Goal: Task Accomplishment & Management: Manage account settings

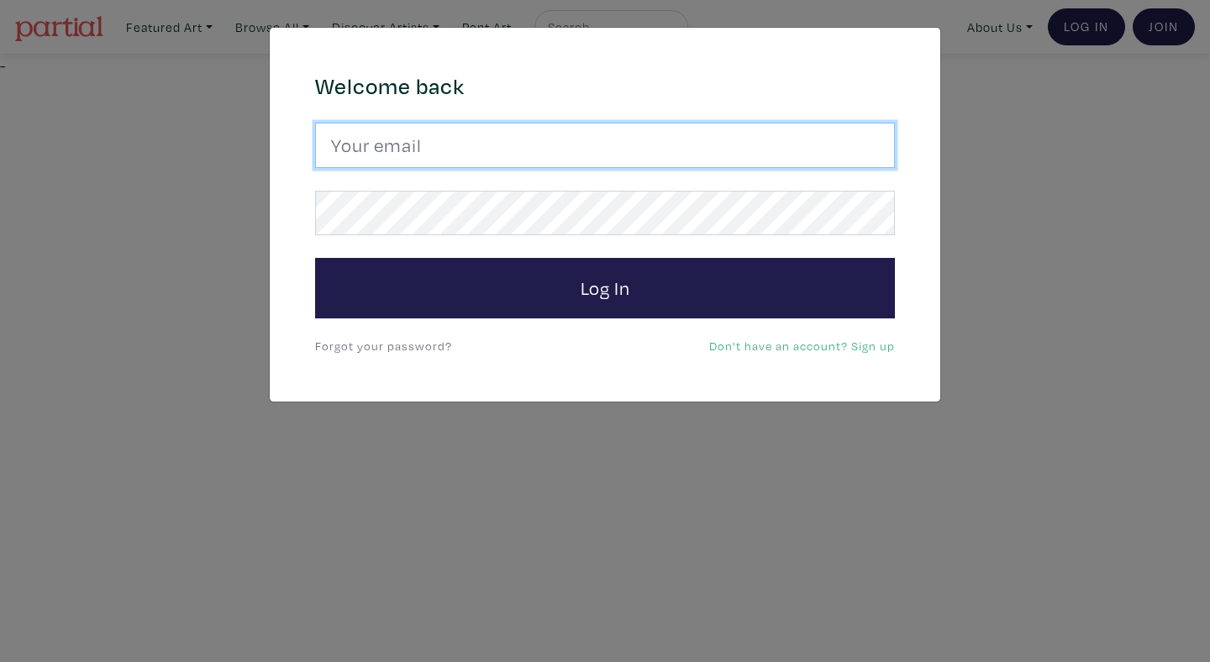
click at [427, 143] on input "email" at bounding box center [605, 145] width 580 height 45
type input "anoomub45@gmail.com"
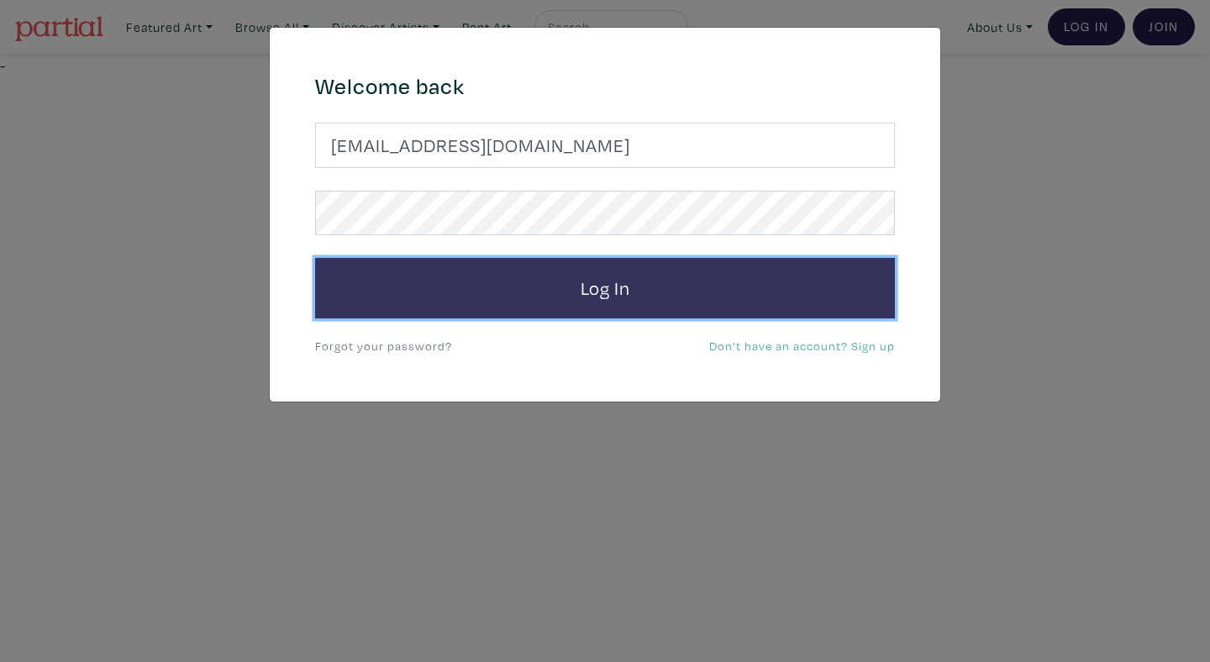
click at [488, 309] on button "Log In" at bounding box center [605, 288] width 580 height 60
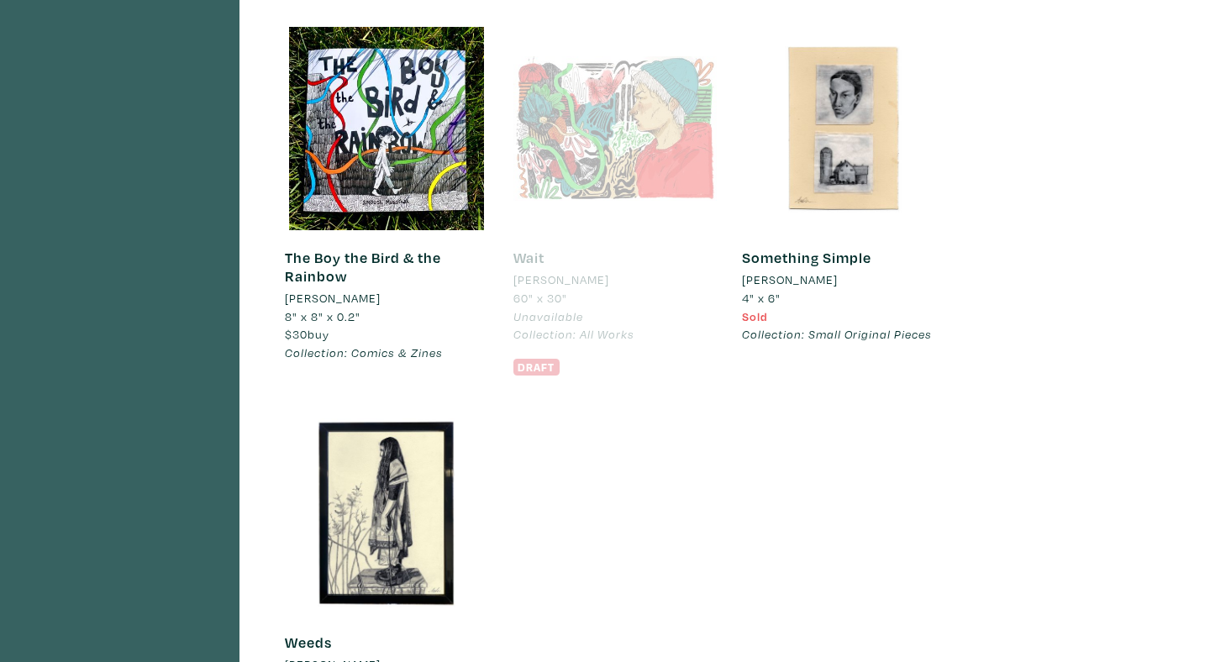
scroll to position [3758, 0]
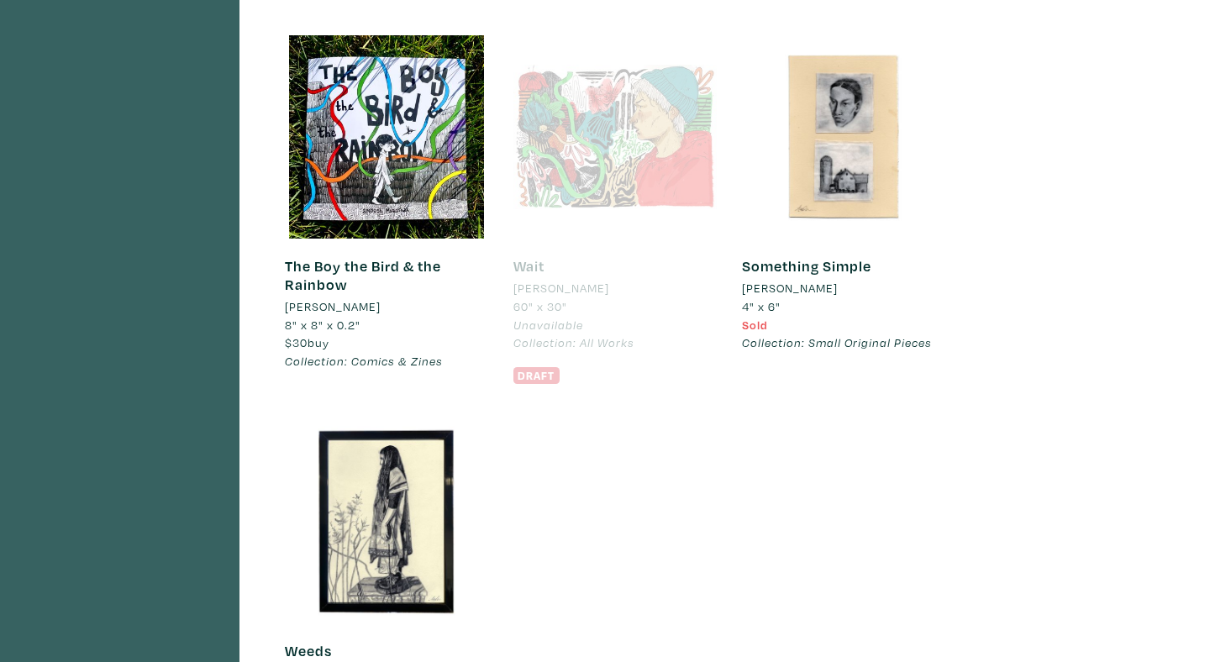
click at [584, 185] on div at bounding box center [614, 136] width 203 height 203
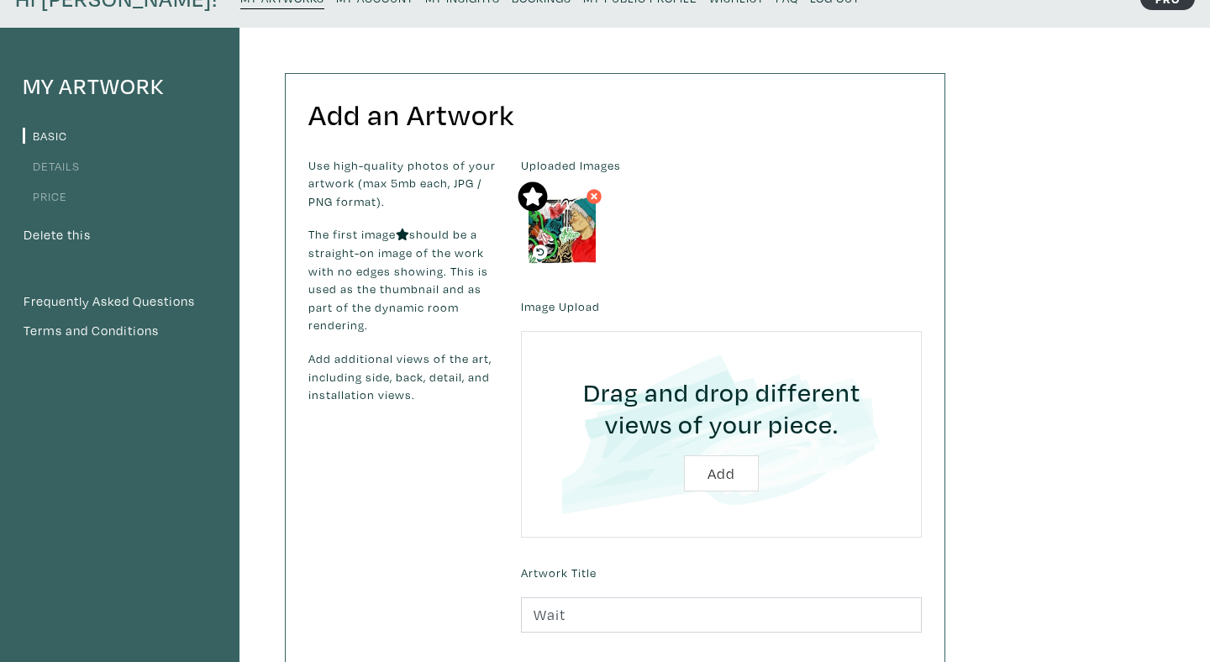
scroll to position [87, 0]
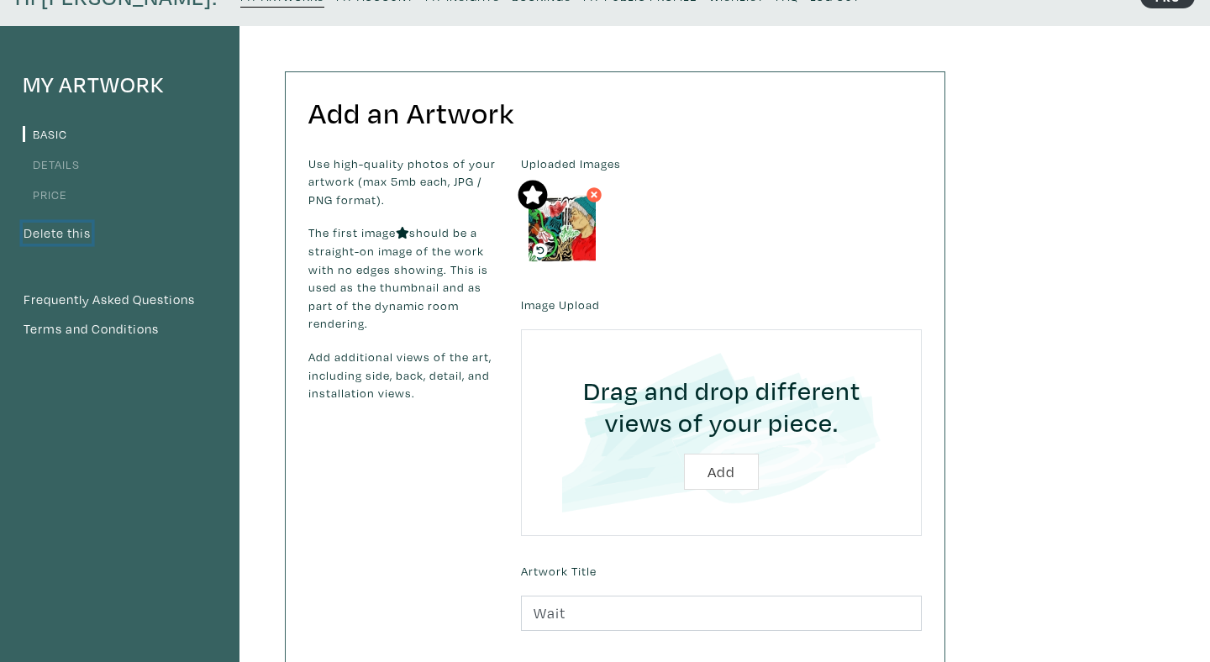
click at [56, 233] on button "Delete this" at bounding box center [57, 234] width 69 height 22
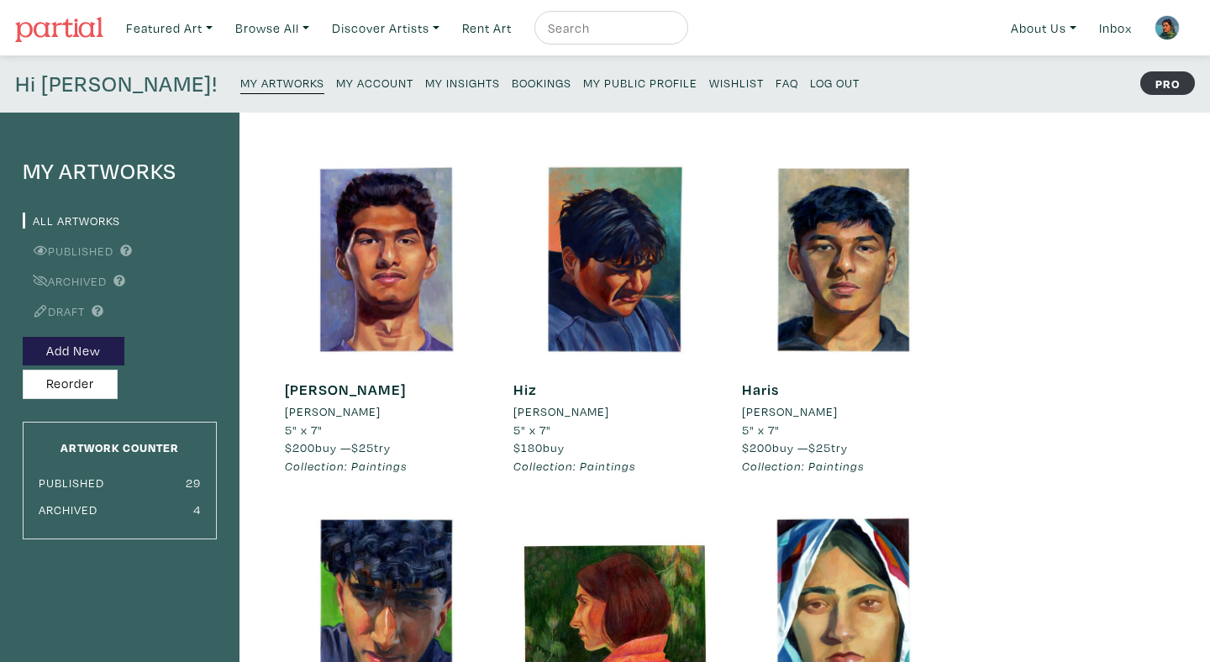
click at [425, 81] on small "My Insights" at bounding box center [462, 83] width 75 height 16
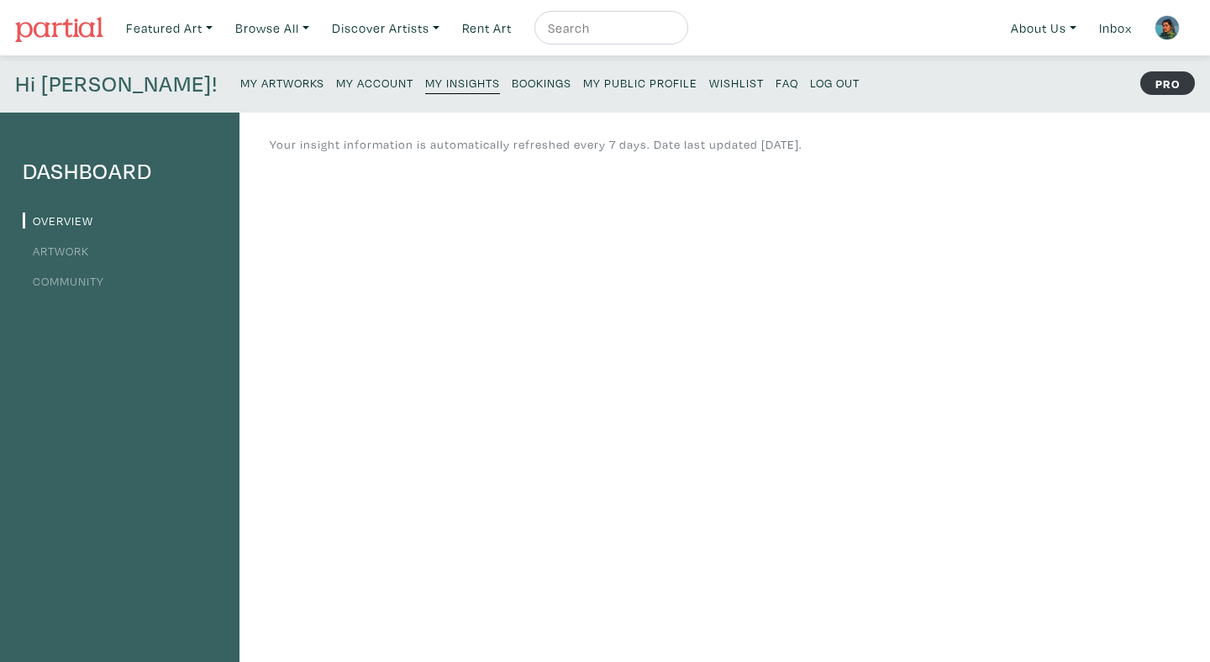
click at [40, 244] on link "Artwork" at bounding box center [56, 251] width 66 height 16
click at [583, 81] on small "My Public Profile" at bounding box center [640, 83] width 114 height 16
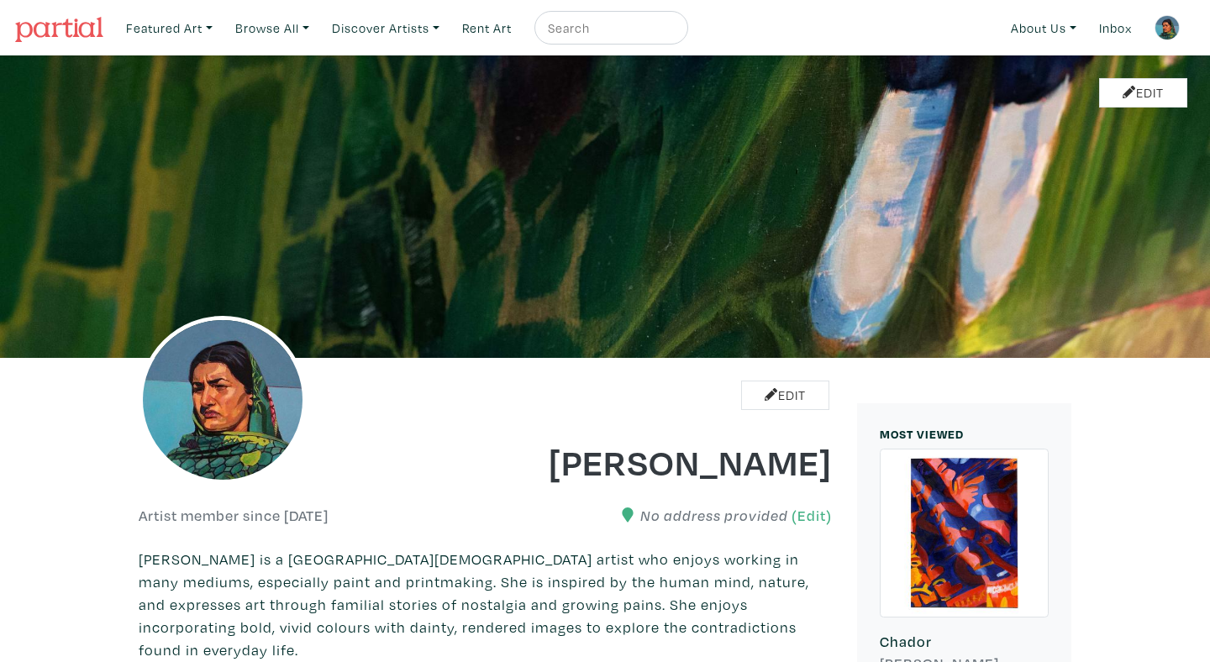
click at [95, 41] on img at bounding box center [59, 29] width 88 height 25
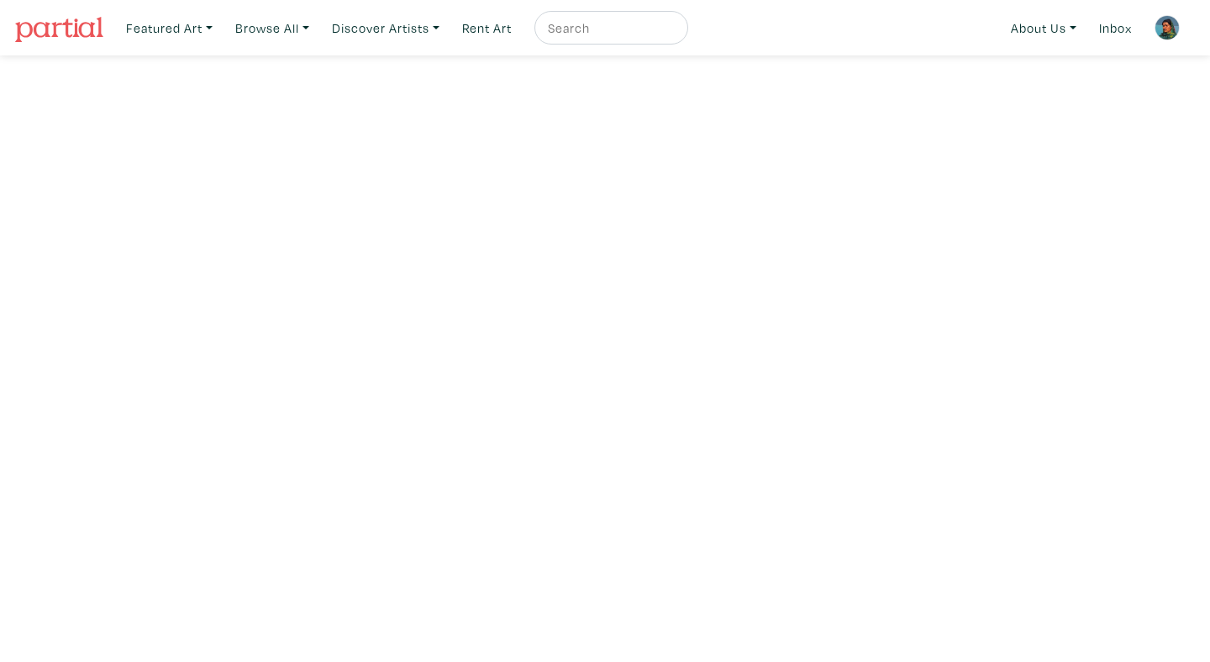
click at [1168, 26] on img at bounding box center [1166, 27] width 25 height 25
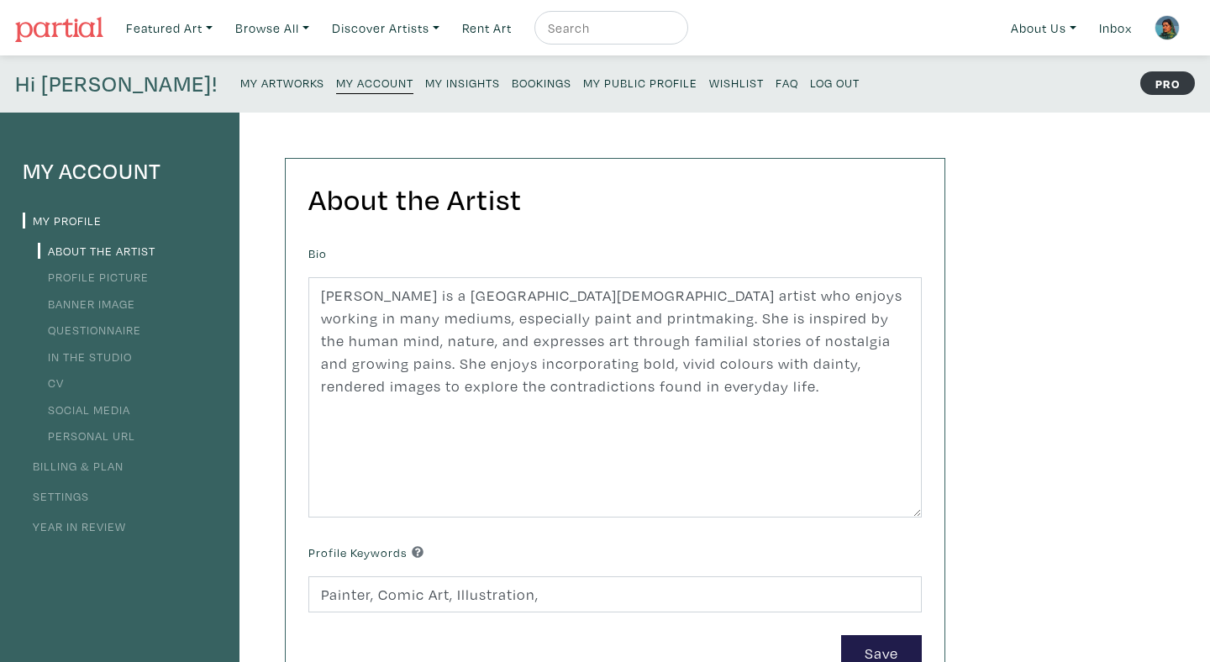
click at [583, 78] on small "My Public Profile" at bounding box center [640, 83] width 114 height 16
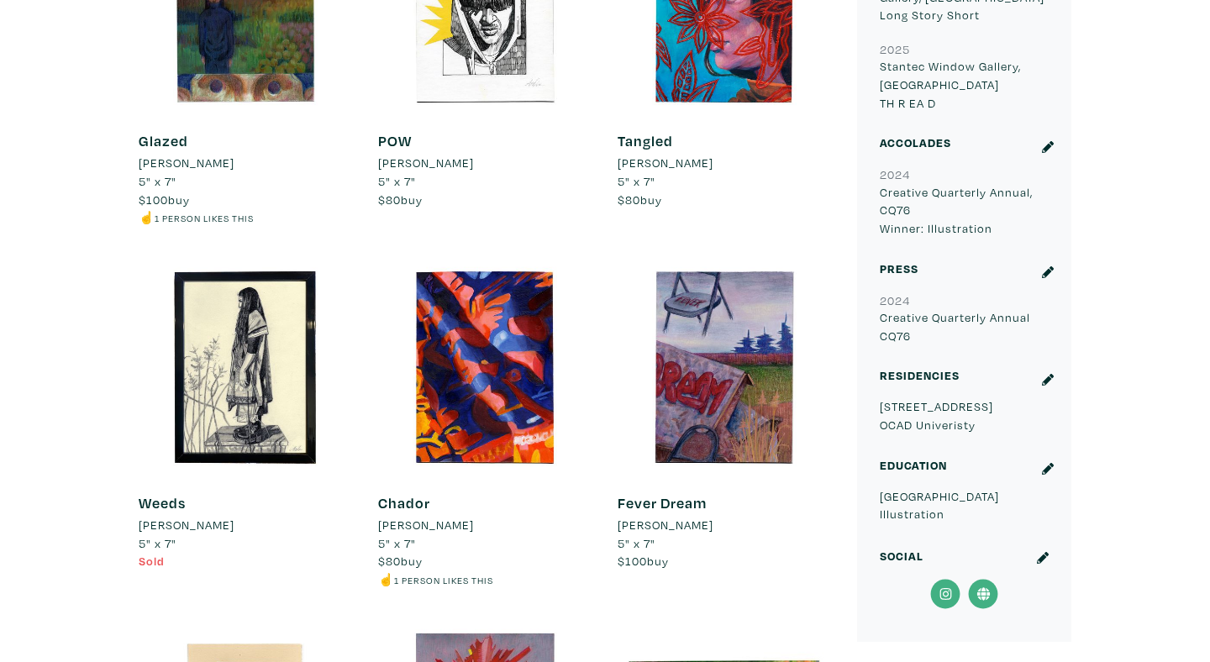
scroll to position [1387, 0]
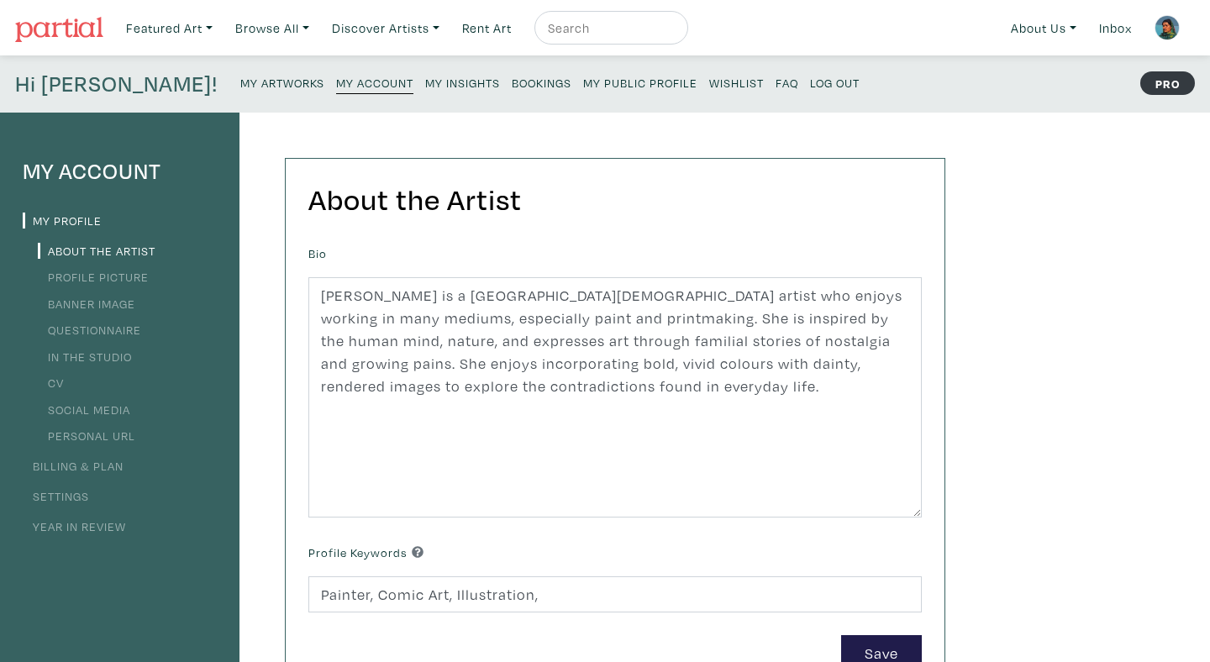
click at [425, 87] on small "My Insights" at bounding box center [462, 83] width 75 height 16
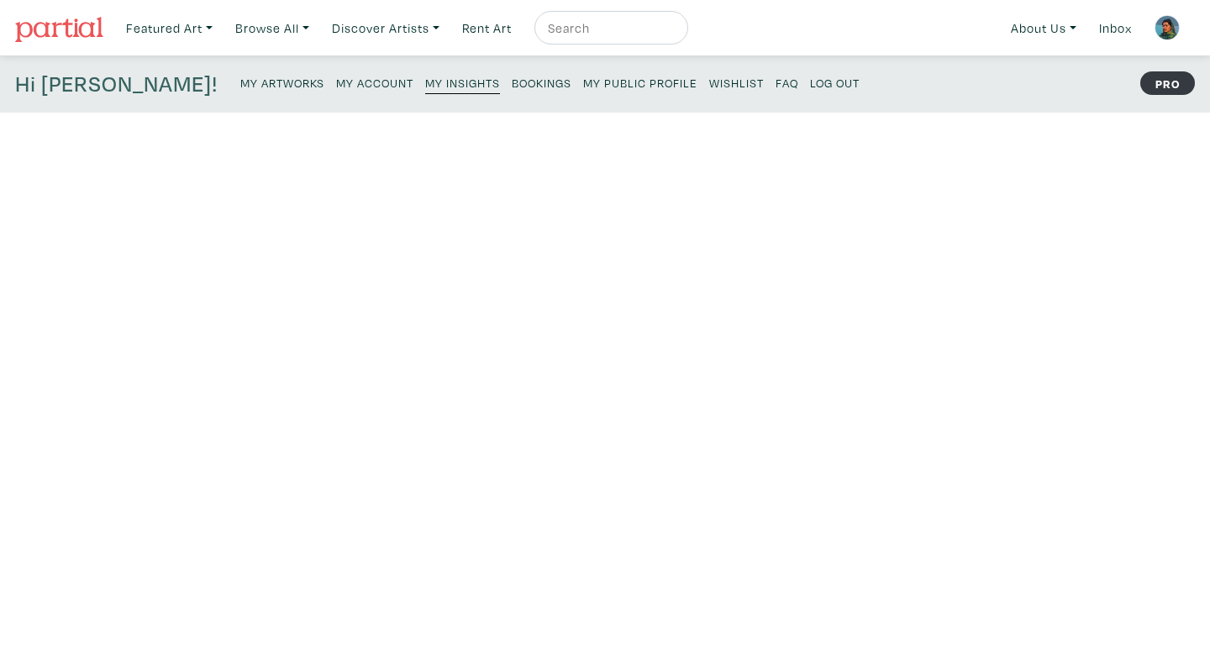
click at [512, 80] on small "Bookings" at bounding box center [542, 83] width 60 height 16
